Goal: Task Accomplishment & Management: Complete application form

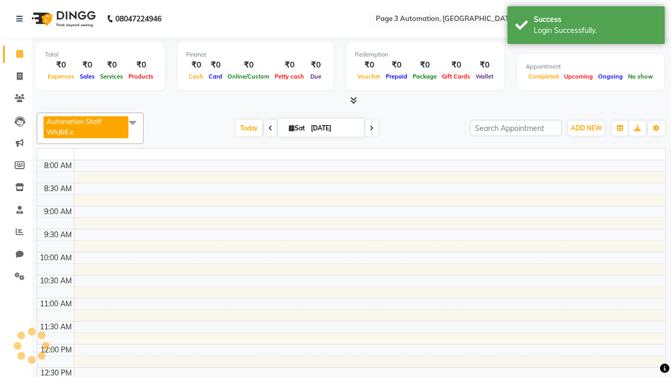
select select "en"
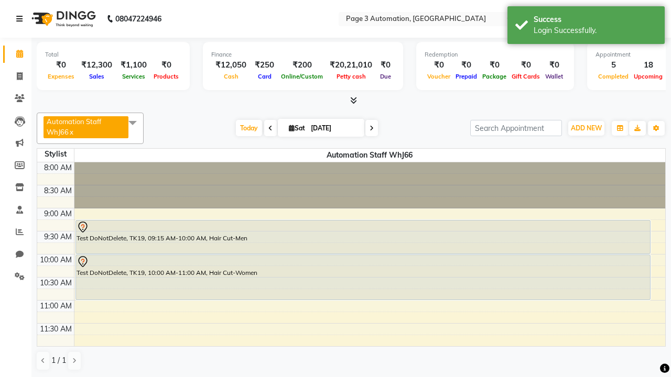
click at [21, 19] on icon at bounding box center [19, 18] width 6 height 7
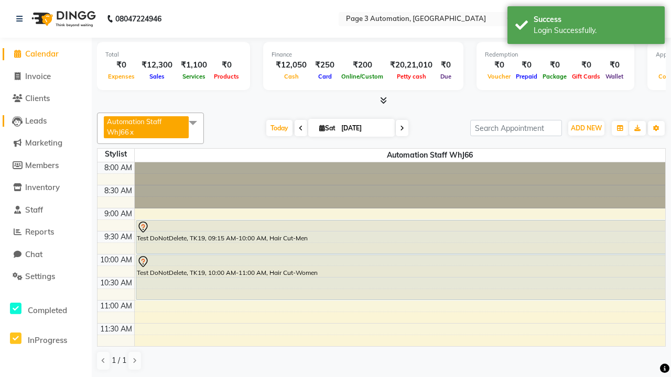
click at [46, 120] on span "Leads" at bounding box center [35, 121] width 21 height 10
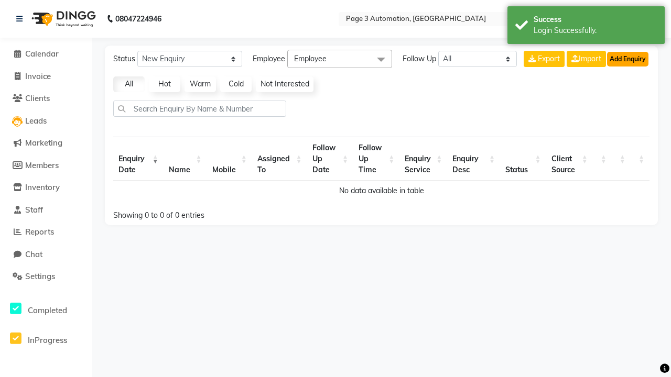
click at [627, 59] on button "Add Enquiry" at bounding box center [627, 59] width 41 height 15
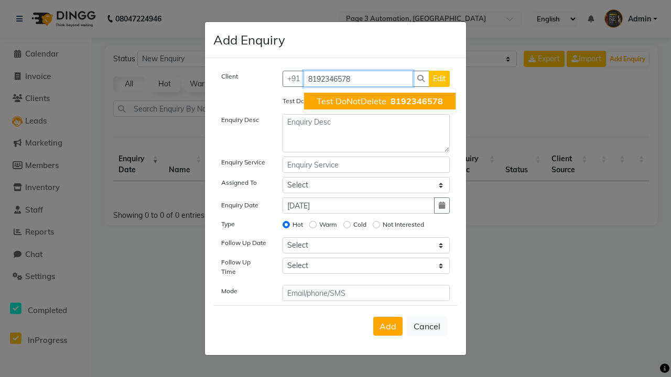
click at [379, 101] on span "Test DoNotDelete" at bounding box center [351, 101] width 70 height 10
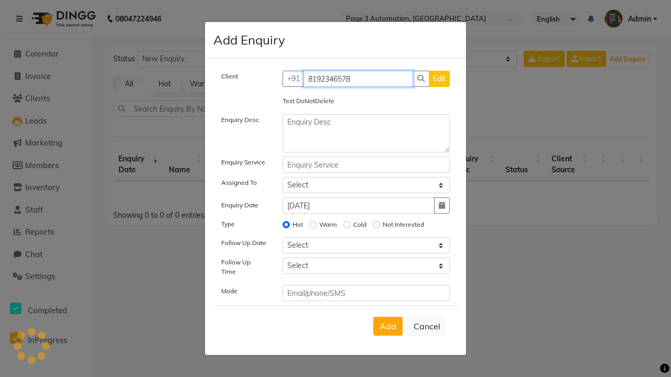
type input "8192346578"
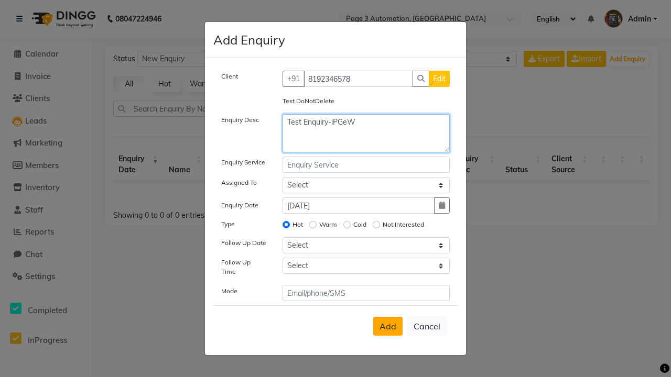
type textarea "Test Enquiry-iPGeW"
click at [388, 326] on span "Add" at bounding box center [387, 326] width 17 height 10
select select
radio input "false"
select select
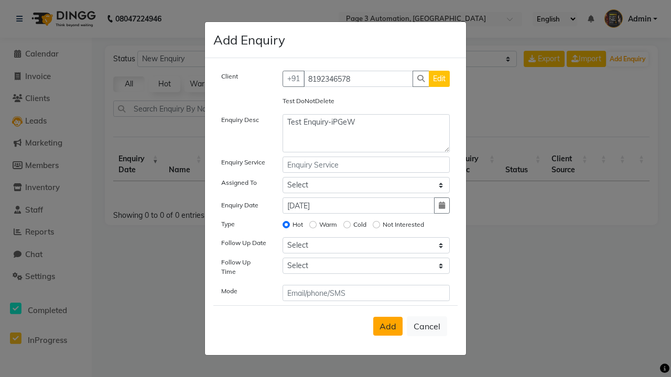
select select
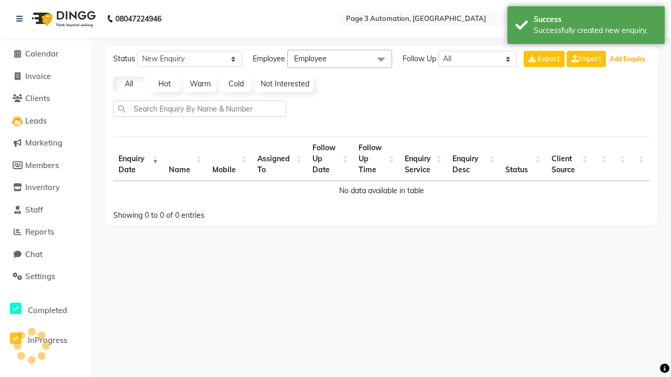
select select "10"
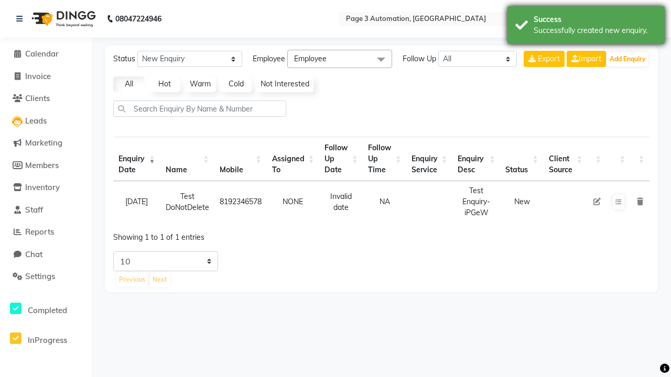
click at [586, 27] on div "Successfully created new enquiry." at bounding box center [594, 30] width 123 height 11
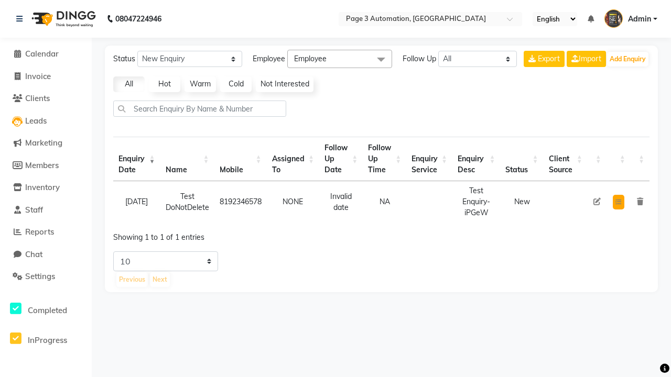
click at [618, 202] on icon at bounding box center [618, 202] width 6 height 6
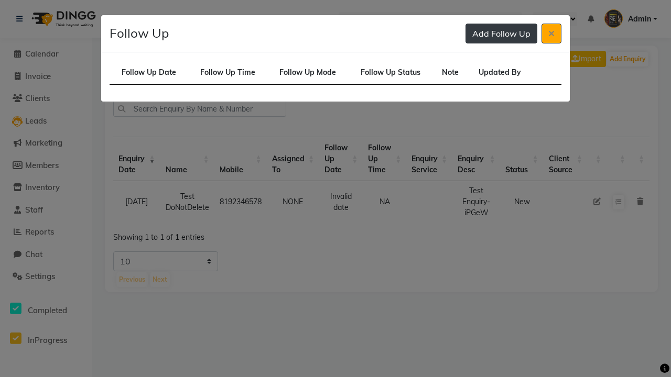
click at [501, 34] on button "Add Follow Up" at bounding box center [501, 34] width 72 height 20
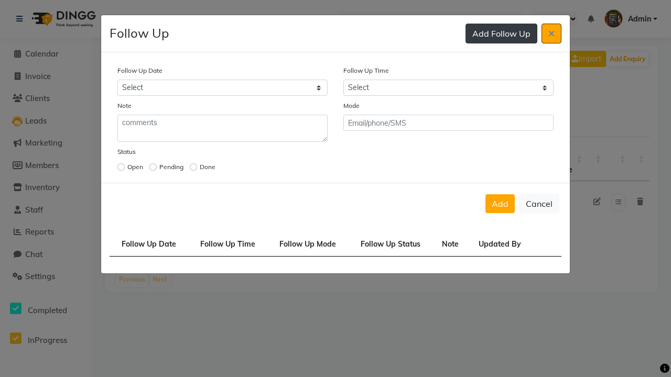
select select "[DATE]"
select select "420"
click at [121, 167] on input "radio" at bounding box center [120, 166] width 7 height 7
radio input "true"
click at [500, 204] on button "Add" at bounding box center [499, 203] width 29 height 19
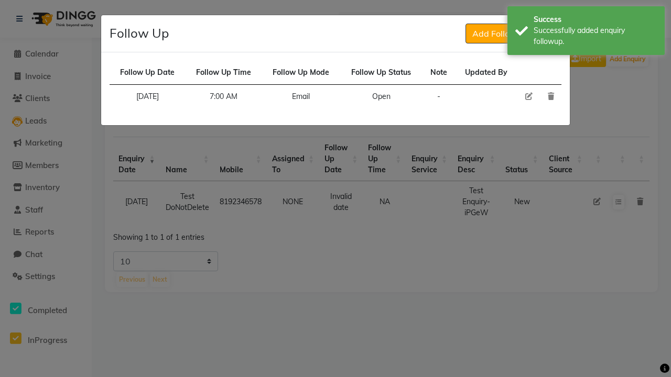
click at [586, 32] on div "Successfully added enquiry followup." at bounding box center [594, 36] width 123 height 22
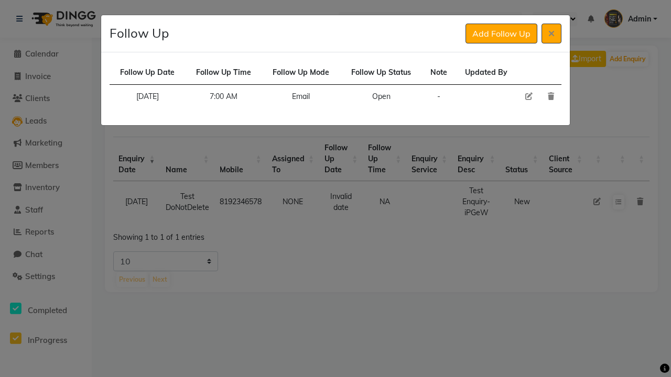
click at [528, 96] on icon at bounding box center [528, 96] width 7 height 7
select select "[DATE]"
select select "420"
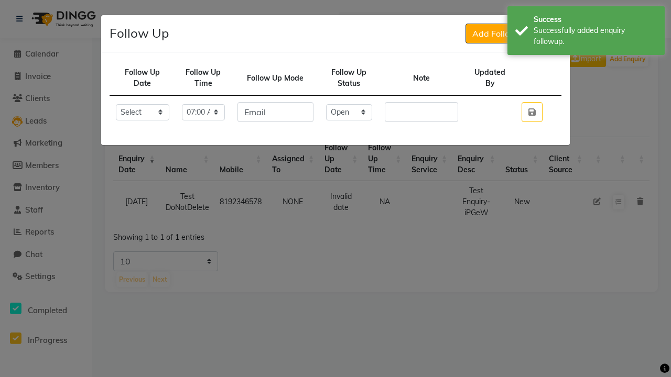
select select "Done"
click at [531, 112] on icon "button" at bounding box center [531, 112] width 7 height 8
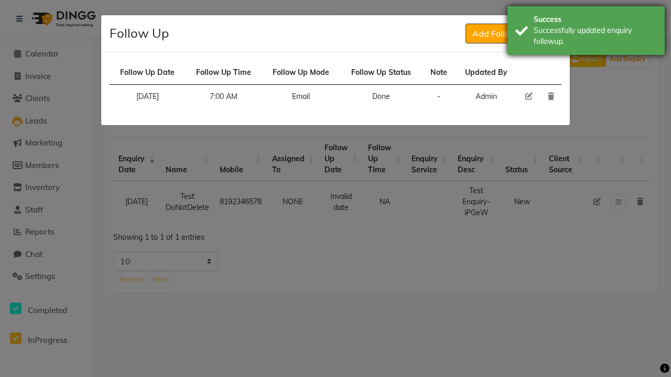
click at [586, 32] on div "Successfully updated enquiry followup." at bounding box center [594, 36] width 123 height 22
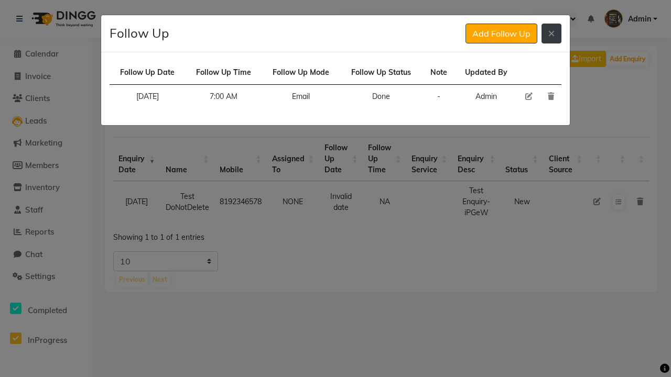
click at [551, 34] on icon at bounding box center [551, 33] width 6 height 8
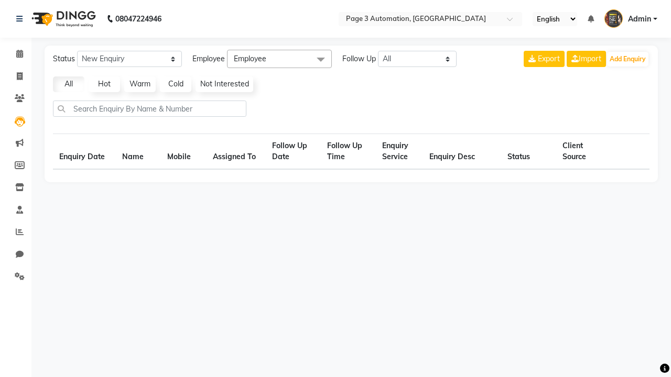
select select "10"
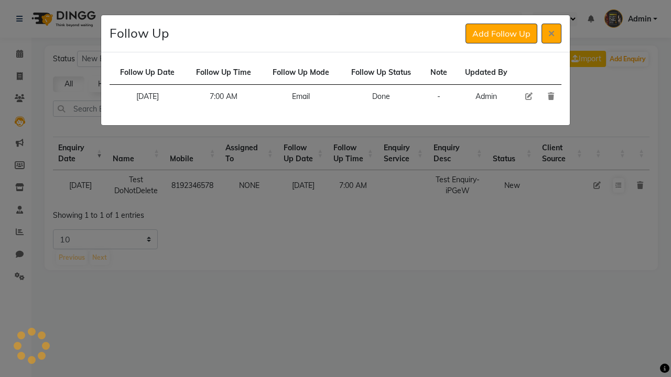
click at [550, 96] on icon at bounding box center [550, 96] width 6 height 7
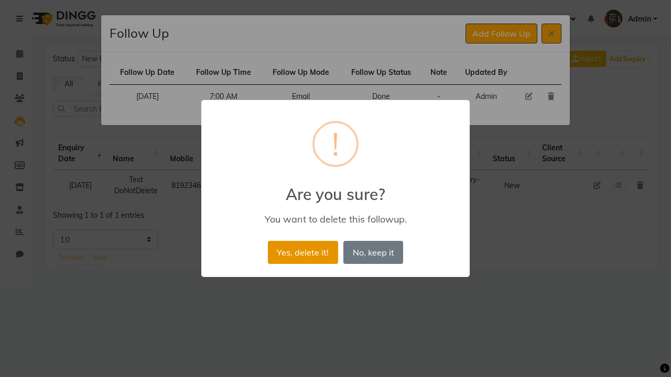
click at [302, 252] on button "Yes, delete it!" at bounding box center [303, 252] width 70 height 23
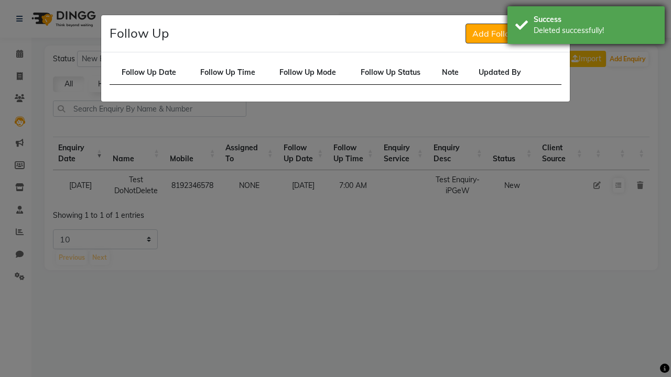
click at [586, 27] on div "Deleted successfully!" at bounding box center [594, 30] width 123 height 11
click at [551, 34] on icon at bounding box center [551, 33] width 6 height 8
